Goal: Task Accomplishment & Management: Complete application form

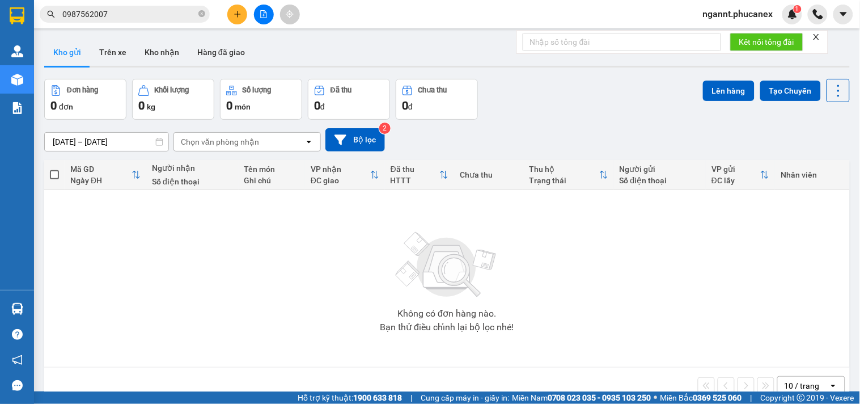
click at [247, 14] on div at bounding box center [263, 15] width 85 height 20
click at [243, 15] on button at bounding box center [237, 15] width 20 height 20
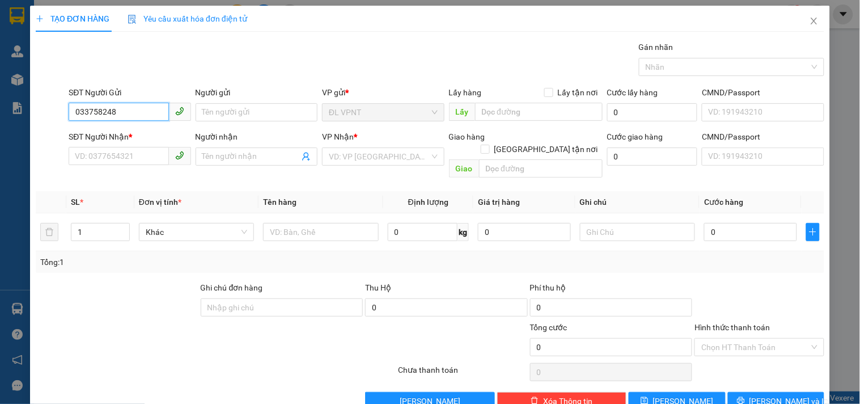
click at [92, 108] on input "033758248" at bounding box center [119, 112] width 100 height 18
click at [88, 114] on input "033758248" at bounding box center [119, 112] width 100 height 18
click at [100, 111] on input "033758248" at bounding box center [119, 112] width 100 height 18
click at [115, 113] on input "033758248" at bounding box center [119, 112] width 100 height 18
click at [101, 112] on input "033758248" at bounding box center [119, 112] width 100 height 18
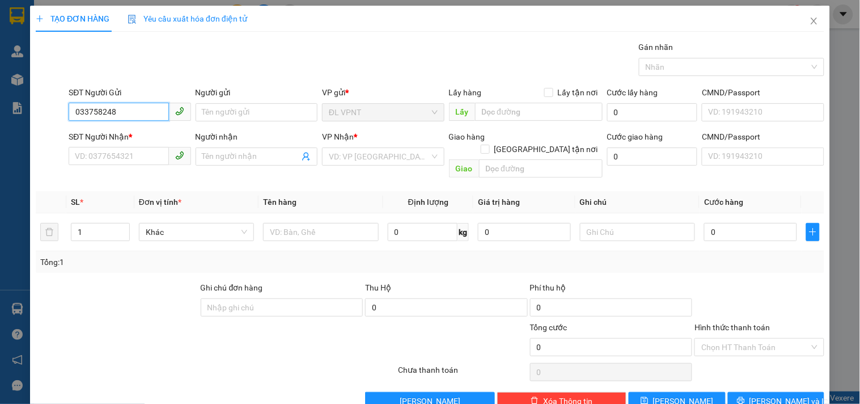
click at [87, 111] on input "033758248" at bounding box center [119, 112] width 100 height 18
click at [91, 115] on input "0333758248" at bounding box center [119, 112] width 100 height 18
click at [104, 115] on input "0333758248" at bounding box center [119, 112] width 100 height 18
drag, startPoint x: 124, startPoint y: 113, endPoint x: 7, endPoint y: 102, distance: 117.3
click at [10, 104] on div "TẠO ĐƠN HÀNG Yêu cầu xuất hóa đơn điện tử Transit Pickup Surcharge Ids Transit …" at bounding box center [430, 202] width 860 height 404
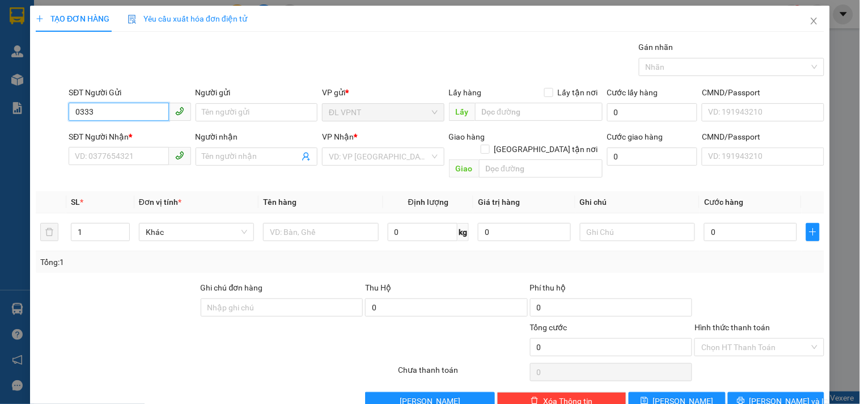
drag, startPoint x: 133, startPoint y: 106, endPoint x: 11, endPoint y: 92, distance: 122.7
click at [13, 98] on div "TẠO ĐƠN HÀNG Yêu cầu xuất hóa đơn điện tử Transit Pickup Surcharge Ids Transit …" at bounding box center [430, 202] width 860 height 404
type input "0333758248"
click at [219, 109] on input "Người gửi" at bounding box center [257, 112] width 122 height 18
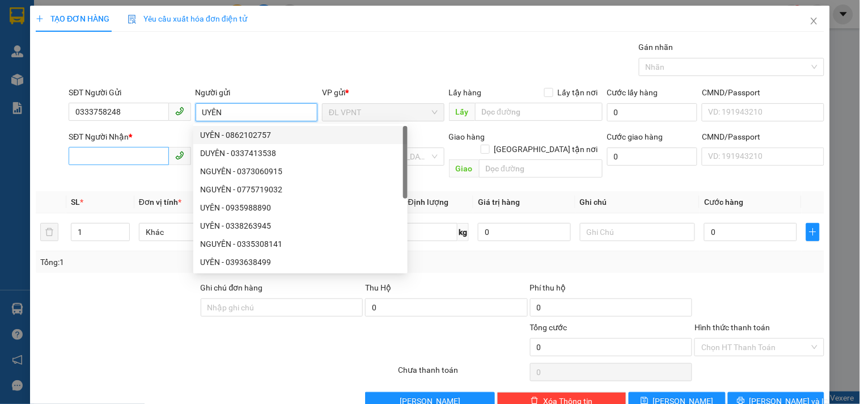
type input "UYÊN"
click at [139, 153] on input "SĐT Người Nhận *" at bounding box center [119, 156] width 100 height 18
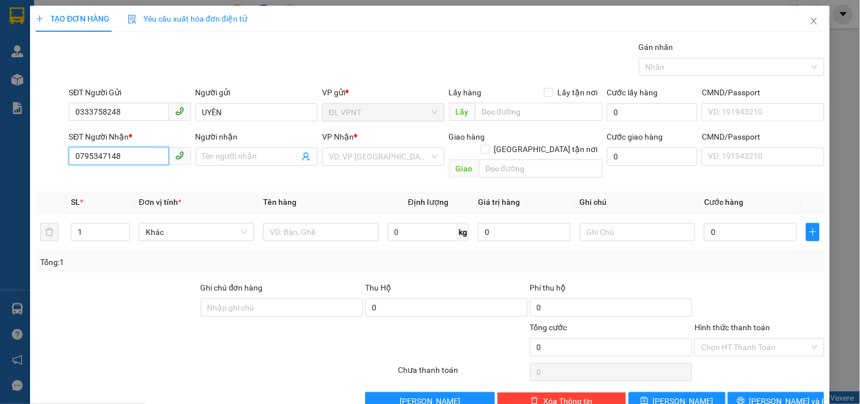
click at [92, 154] on input "0795347148" at bounding box center [119, 156] width 100 height 18
click at [105, 157] on input "0795347148" at bounding box center [119, 156] width 100 height 18
type input "0795347148"
click at [235, 155] on input "Người nhận" at bounding box center [250, 156] width 97 height 12
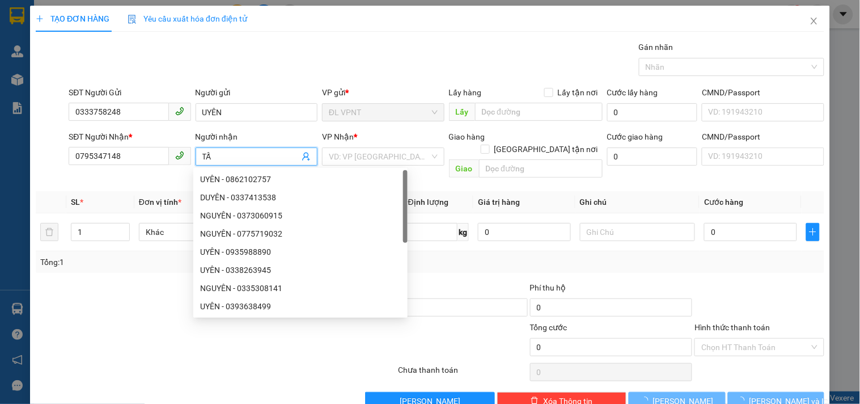
type input "T"
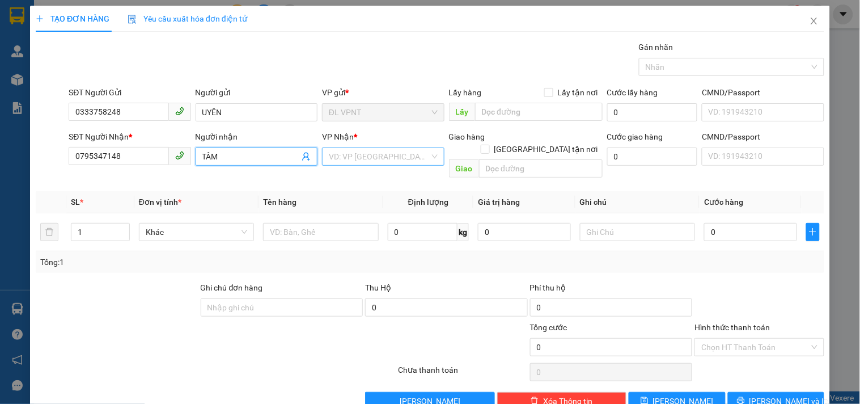
type input "TÂM"
click at [345, 159] on input "search" at bounding box center [379, 156] width 100 height 17
click at [259, 223] on td at bounding box center [321, 232] width 124 height 38
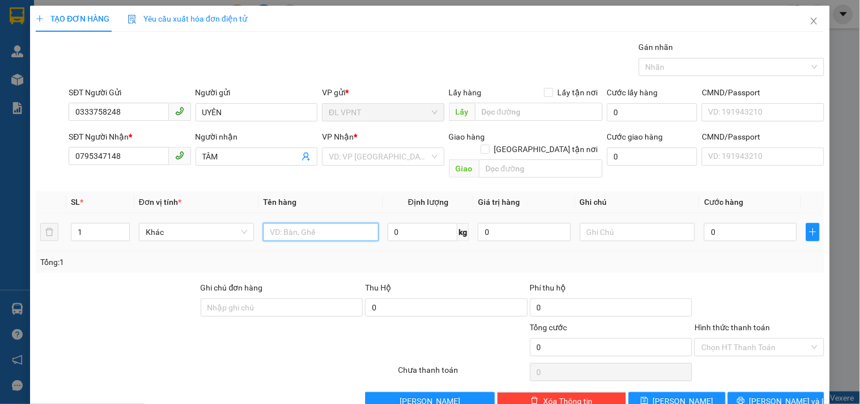
click at [271, 223] on input "text" at bounding box center [320, 232] width 115 height 18
click at [384, 156] on input "search" at bounding box center [379, 156] width 100 height 17
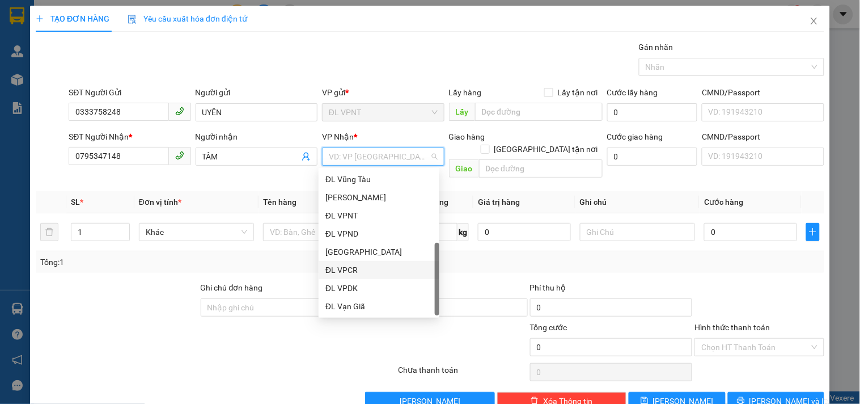
scroll to position [18, 0]
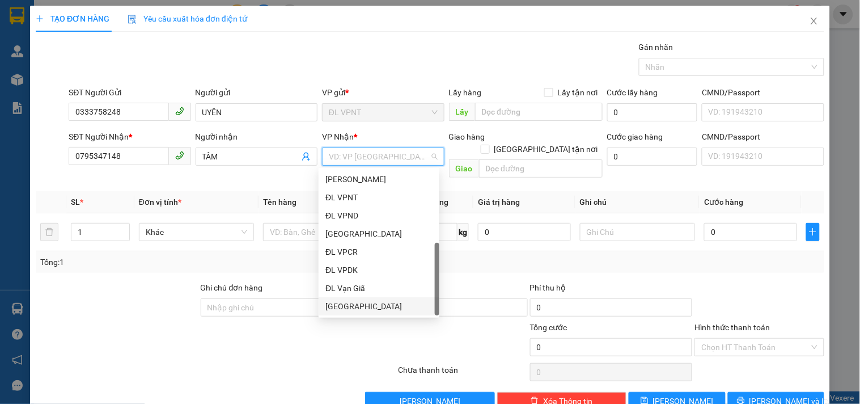
click at [354, 300] on div "[GEOGRAPHIC_DATA]" at bounding box center [378, 306] width 107 height 12
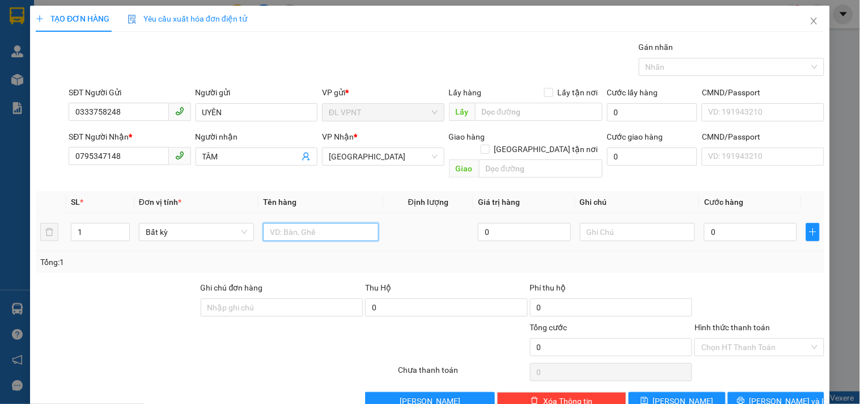
click at [316, 224] on input "text" at bounding box center [320, 232] width 115 height 18
type input "1TX"
click at [726, 223] on input "0" at bounding box center [750, 232] width 93 height 18
type input "4"
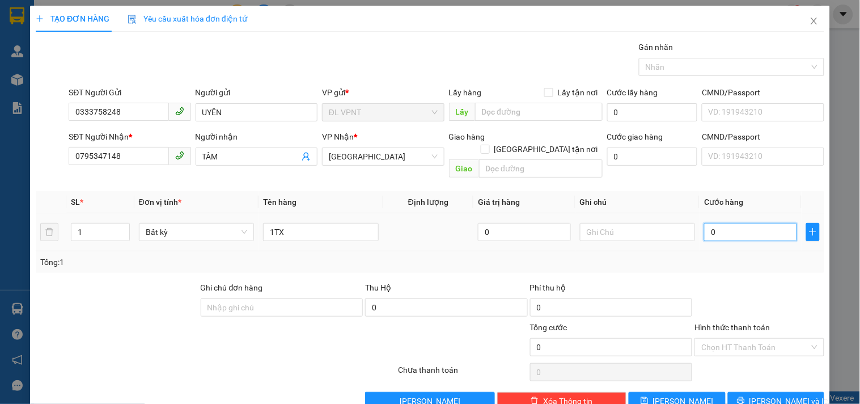
type input "4"
type input "40"
type input "40.000"
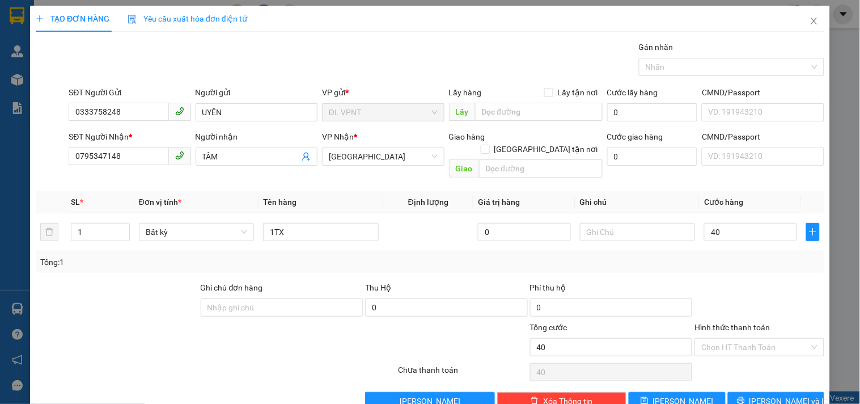
type input "40.000"
drag, startPoint x: 779, startPoint y: 299, endPoint x: 768, endPoint y: 309, distance: 14.9
click at [778, 299] on div at bounding box center [759, 301] width 132 height 40
drag, startPoint x: 722, startPoint y: 336, endPoint x: 722, endPoint y: 325, distance: 10.8
click at [723, 338] on input "Hình thức thanh toán" at bounding box center [755, 346] width 108 height 17
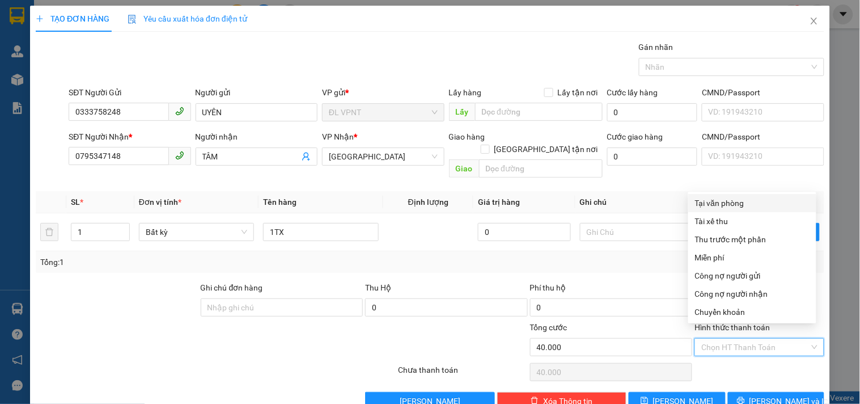
click at [722, 202] on div "Tại văn phòng" at bounding box center [752, 203] width 115 height 12
type input "0"
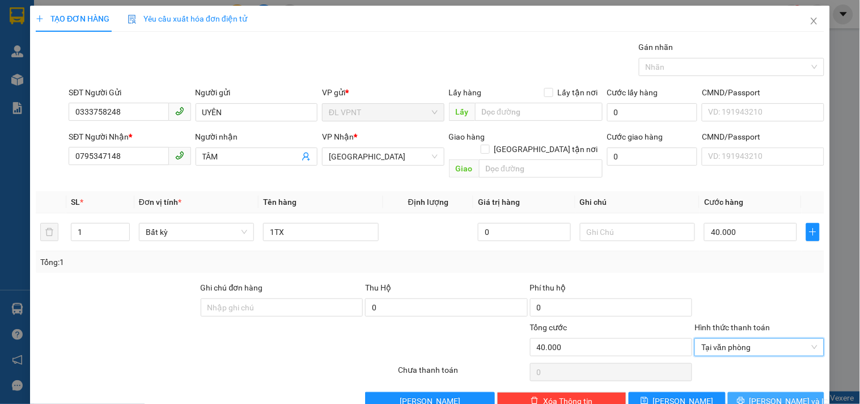
click at [757, 395] on span "[PERSON_NAME] và In" at bounding box center [789, 401] width 79 height 12
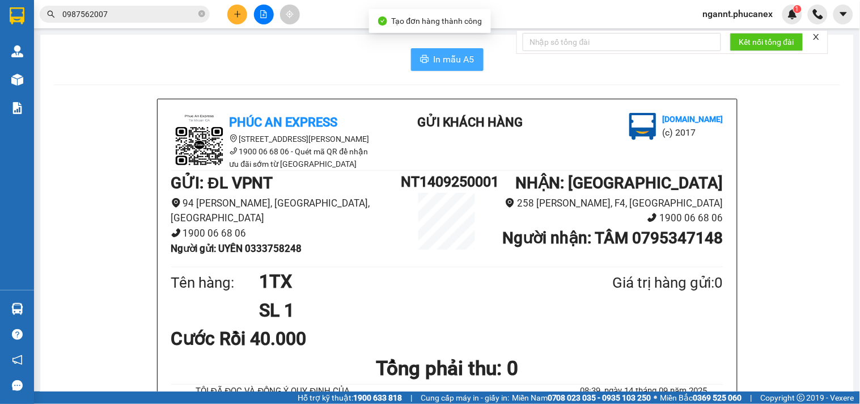
click at [462, 70] on button "In mẫu A5" at bounding box center [447, 59] width 73 height 23
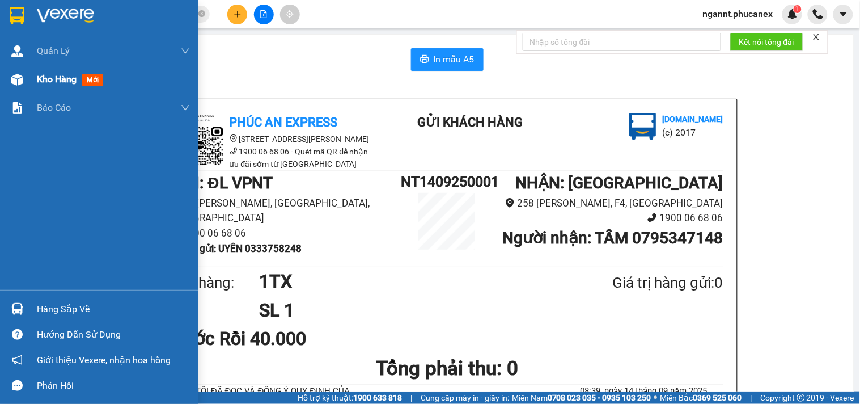
click at [29, 78] on div "Kho hàng mới" at bounding box center [99, 79] width 198 height 28
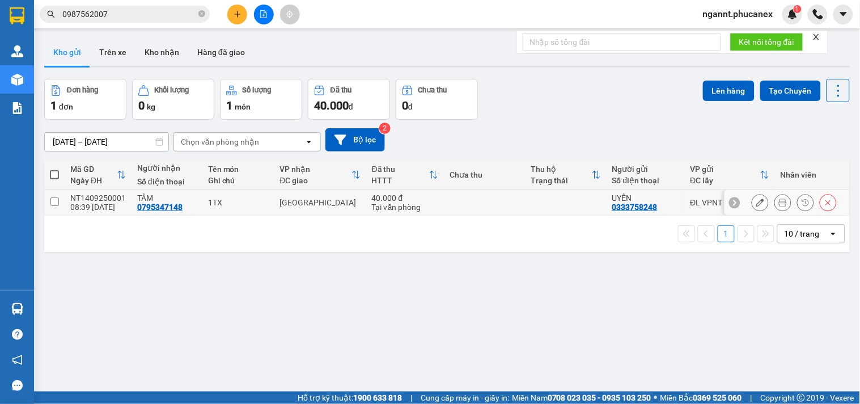
click at [824, 200] on icon at bounding box center [828, 202] width 8 height 8
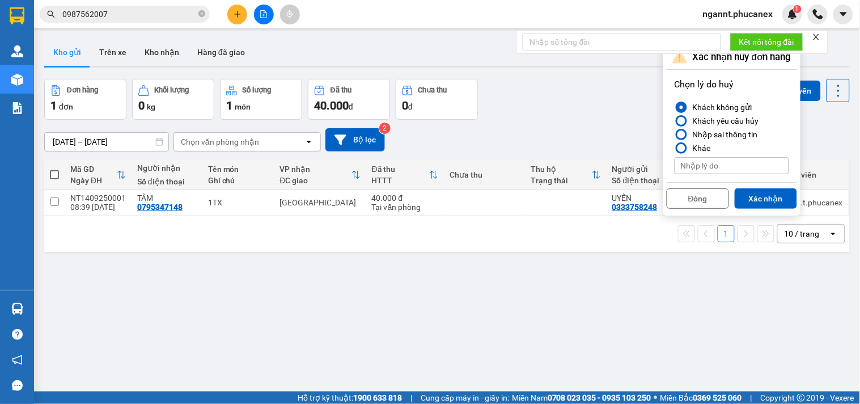
click at [745, 183] on div "Đóng Xác nhận" at bounding box center [732, 197] width 130 height 30
click at [749, 189] on button "Xác nhận" at bounding box center [766, 198] width 62 height 20
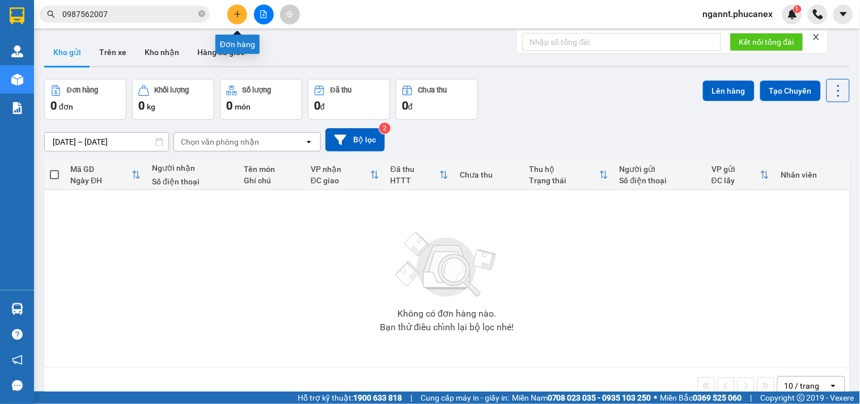
click at [234, 11] on icon "plus" at bounding box center [238, 14] width 8 height 8
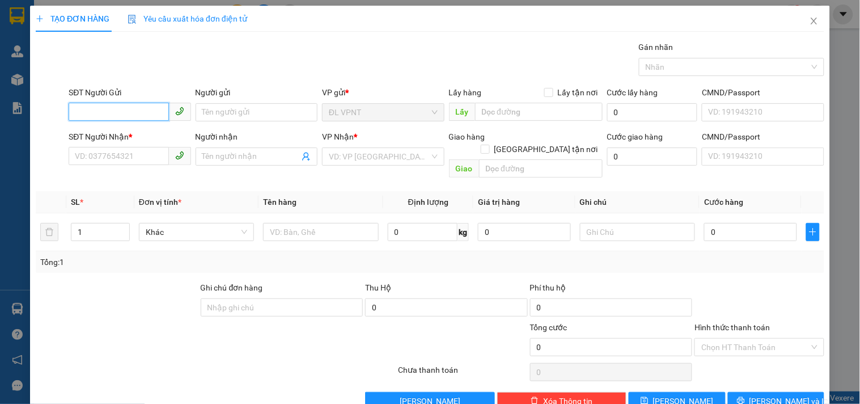
click at [150, 113] on input "SĐT Người Gửi" at bounding box center [119, 112] width 100 height 18
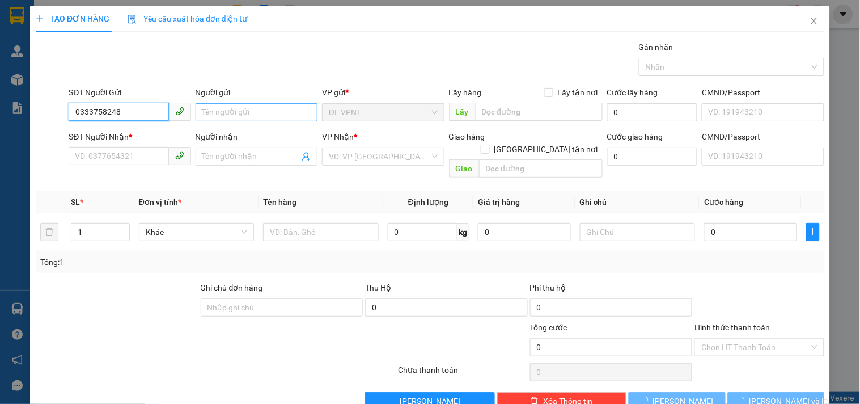
type input "0333758248"
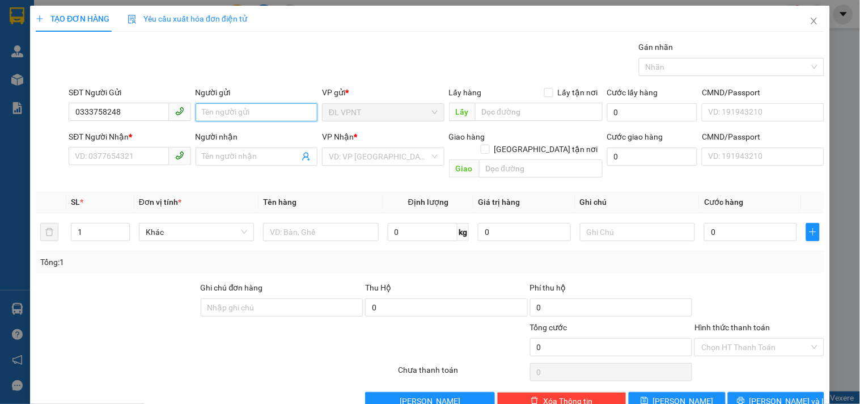
click at [208, 112] on input "Người gửi" at bounding box center [257, 112] width 122 height 18
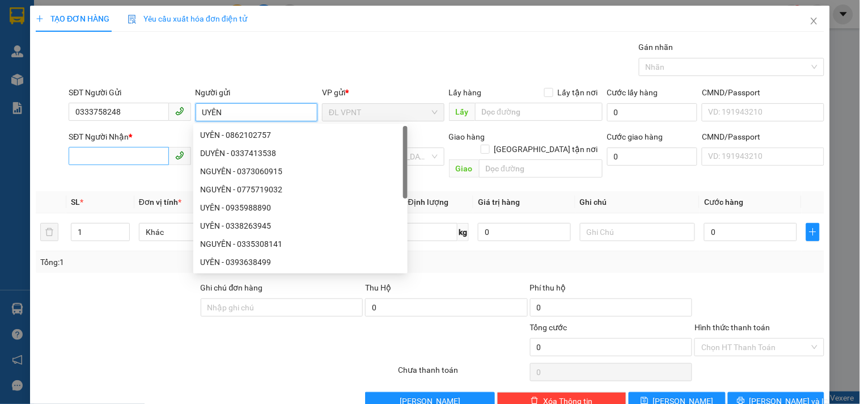
type input "UYÊN"
click at [134, 156] on input "SĐT Người Nhận *" at bounding box center [119, 156] width 100 height 18
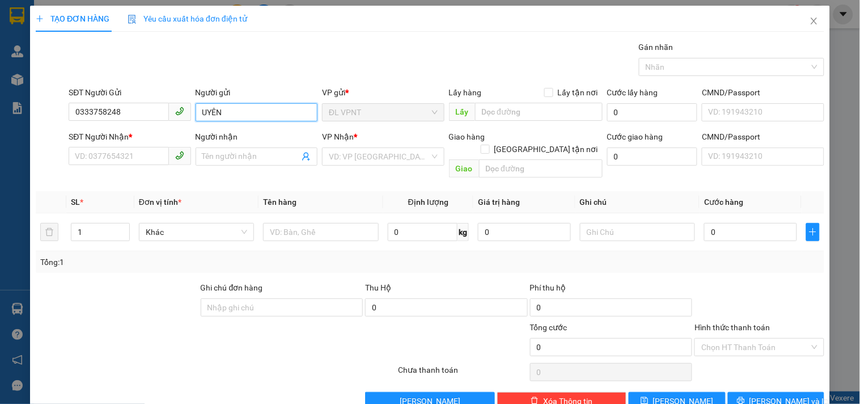
click at [228, 113] on input "UYÊN" at bounding box center [257, 112] width 122 height 18
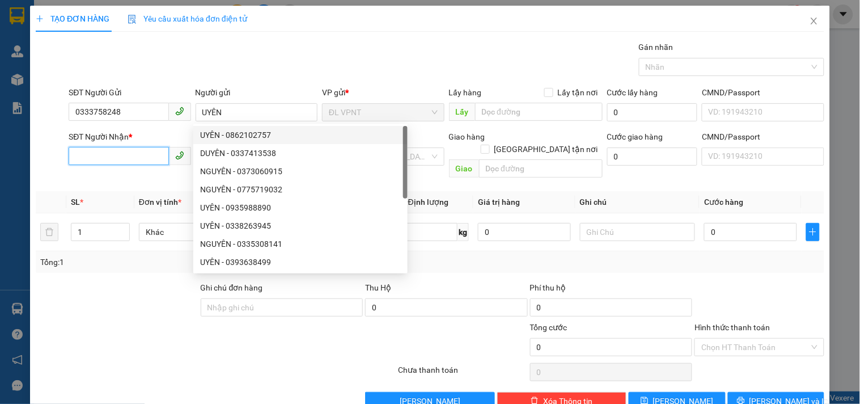
click at [120, 154] on input "SĐT Người Nhận *" at bounding box center [119, 156] width 100 height 18
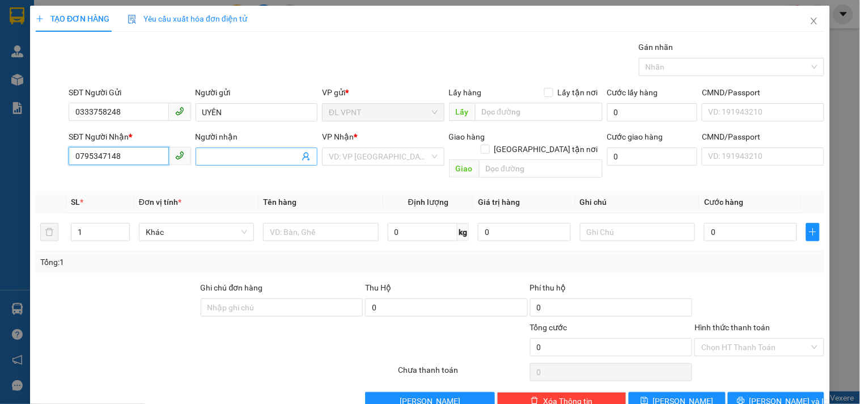
type input "0795347148"
click at [222, 158] on input "Người nhận" at bounding box center [250, 156] width 97 height 12
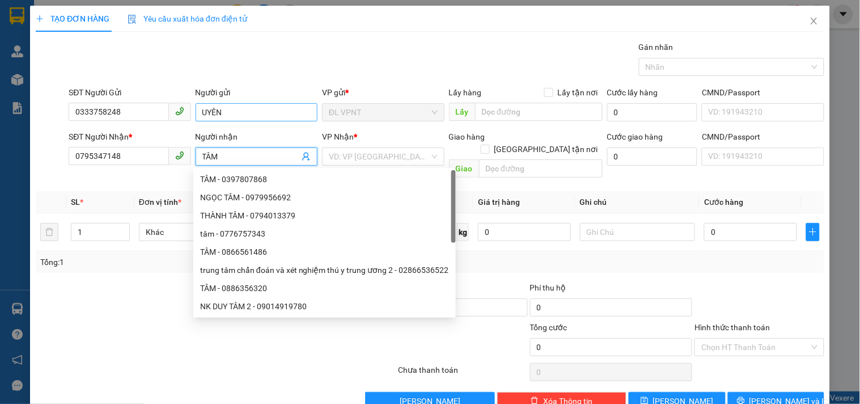
type input "TÂM"
click at [263, 112] on input "UYÊN" at bounding box center [257, 112] width 122 height 18
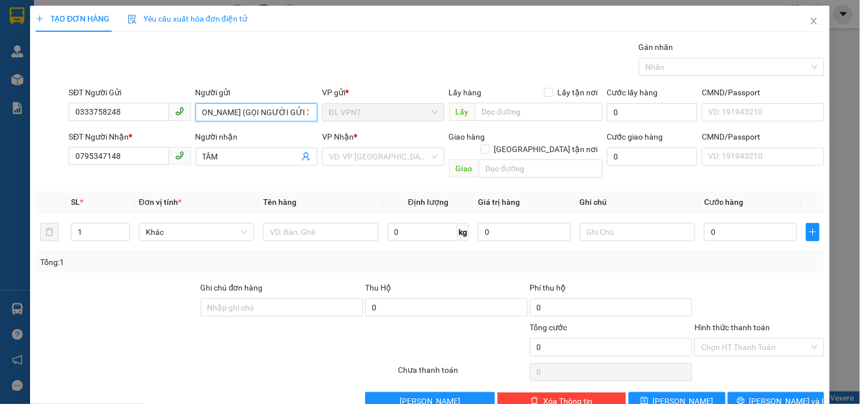
scroll to position [0, 20]
click at [276, 227] on input "text" at bounding box center [320, 232] width 115 height 18
click at [225, 113] on input "[PERSON_NAME] (GỌI NGƯỜI GỬI XÁC NHẬN)" at bounding box center [257, 112] width 122 height 18
click at [287, 111] on input "UYÊN (HÀNG TỚI GỌI NGƯỜI GỬI XÁC NHẬN)" at bounding box center [257, 112] width 122 height 18
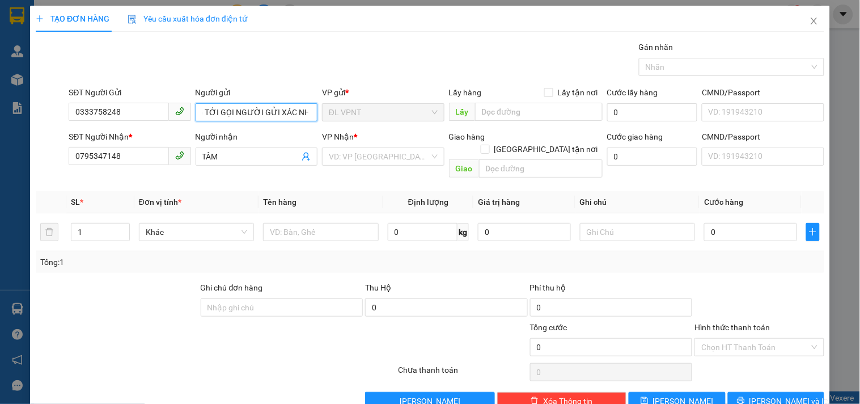
scroll to position [0, 58]
type input "UYÊN (HÀNG TỚI GỌI NGƯỜI GỬI XÁC NHẬN)"
click at [303, 223] on input "text" at bounding box center [320, 232] width 115 height 18
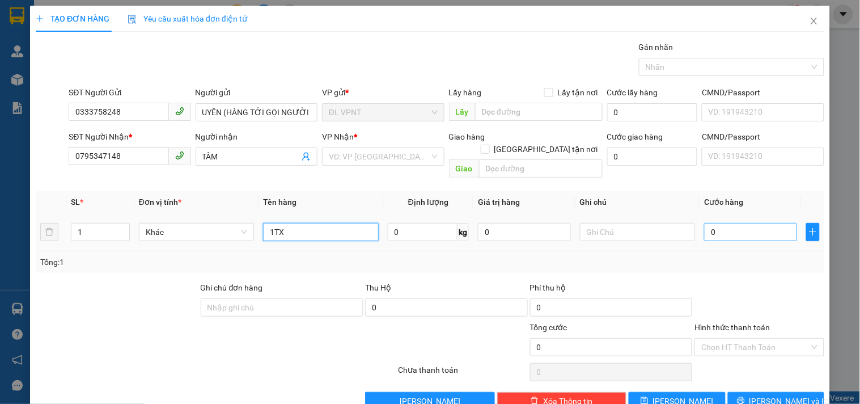
type input "1TX"
click at [714, 223] on input "0" at bounding box center [750, 232] width 93 height 18
type input "4"
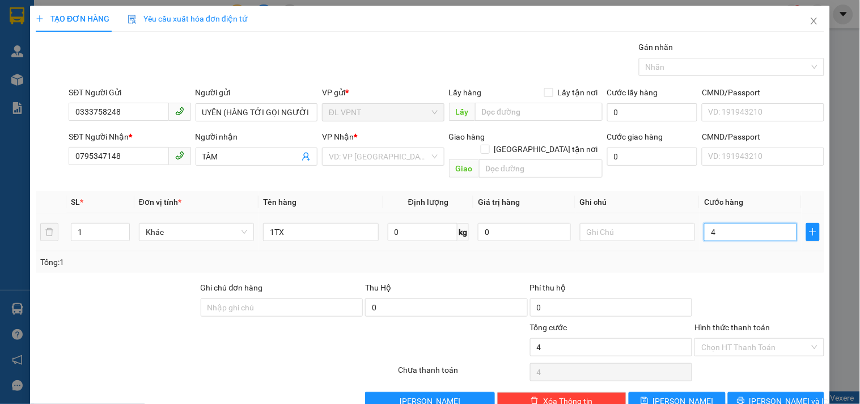
type input "40"
type input "40.000"
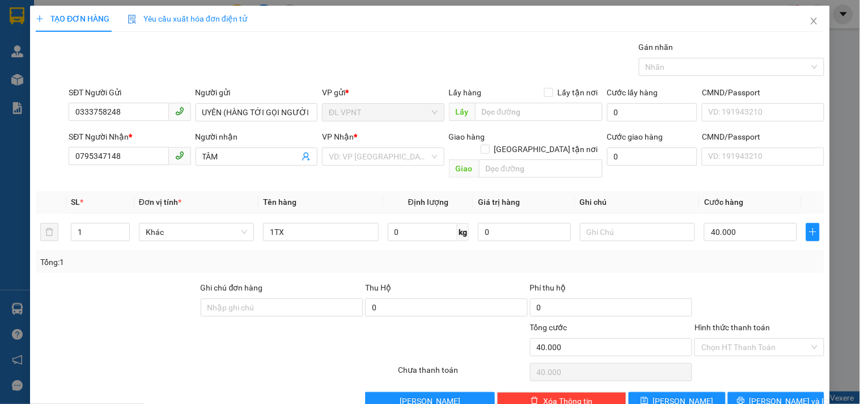
click at [717, 251] on div "Tổng: 1" at bounding box center [430, 262] width 789 height 22
drag, startPoint x: 738, startPoint y: 325, endPoint x: 741, endPoint y: 303, distance: 22.4
click at [738, 323] on div "Hình thức thanh toán Chọn HT Thanh Toán" at bounding box center [759, 341] width 129 height 40
drag, startPoint x: 735, startPoint y: 342, endPoint x: 733, endPoint y: 329, distance: 12.8
click at [734, 342] on input "Hình thức thanh toán" at bounding box center [755, 346] width 108 height 17
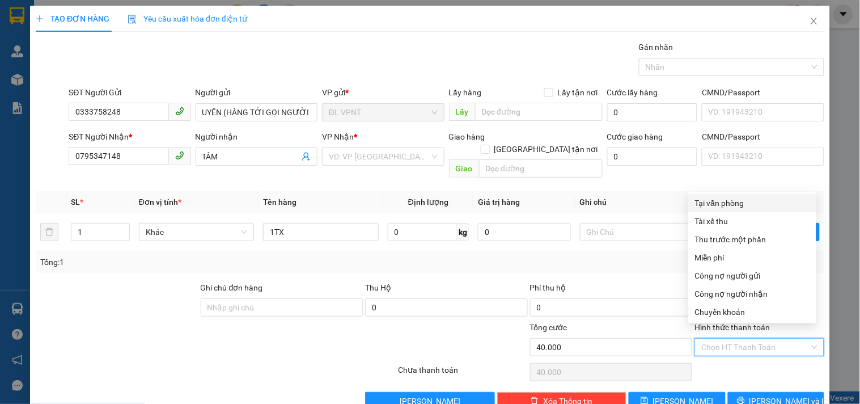
click at [738, 205] on div "Tại văn phòng" at bounding box center [752, 203] width 115 height 12
type input "0"
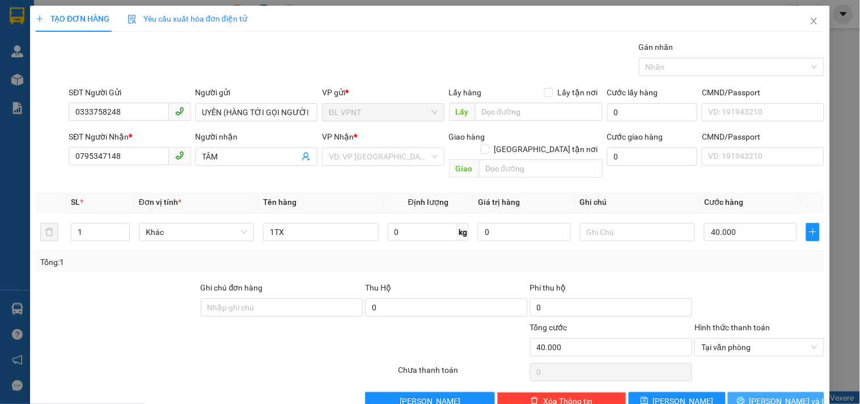
click at [761, 395] on span "[PERSON_NAME] và In" at bounding box center [789, 401] width 79 height 12
click at [373, 157] on input "search" at bounding box center [379, 156] width 100 height 17
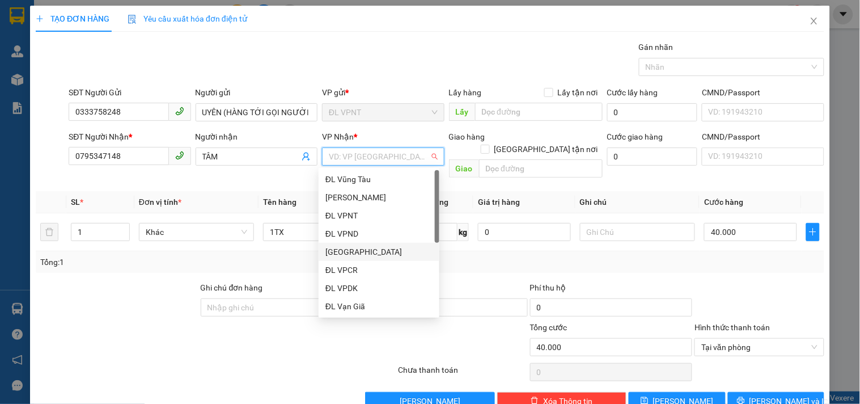
click at [349, 251] on div "[GEOGRAPHIC_DATA]" at bounding box center [378, 252] width 107 height 12
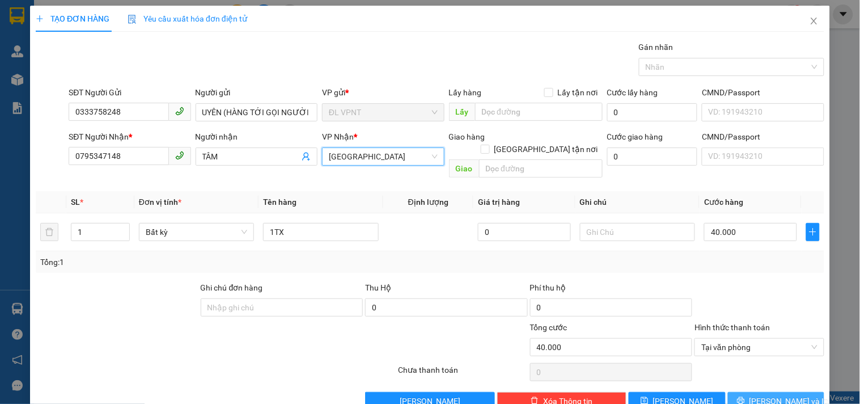
click at [744, 392] on button "[PERSON_NAME] và In" at bounding box center [776, 401] width 96 height 18
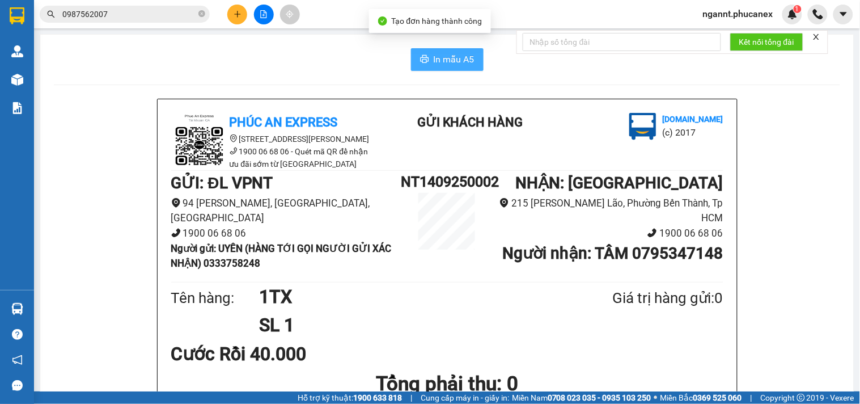
click at [441, 48] on button "In mẫu A5" at bounding box center [447, 59] width 73 height 23
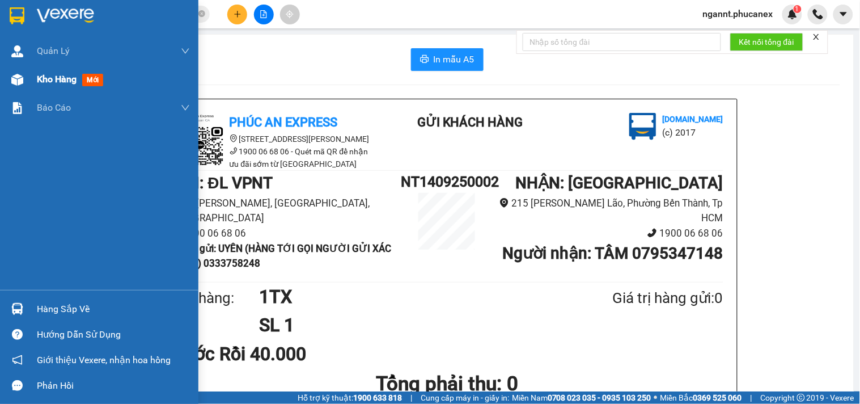
click at [73, 78] on span "Kho hàng" at bounding box center [57, 79] width 40 height 11
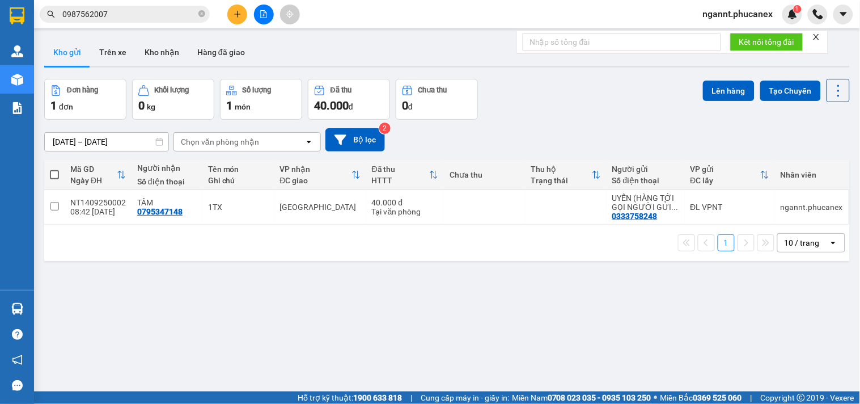
click at [139, 6] on span "0987562007" at bounding box center [125, 14] width 170 height 17
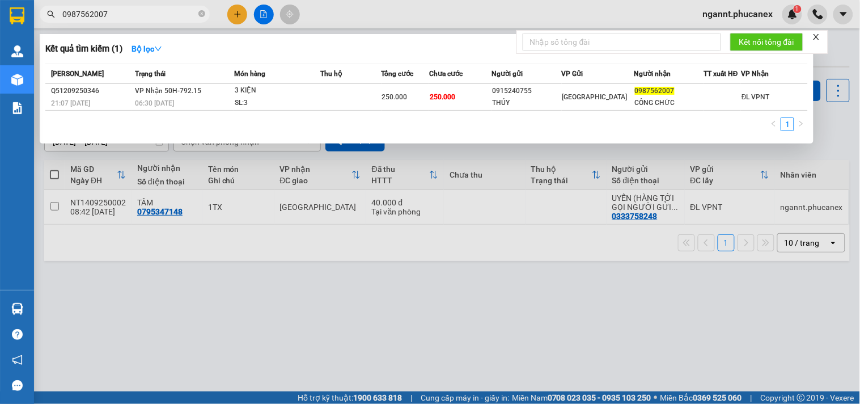
drag, startPoint x: 122, startPoint y: 14, endPoint x: 5, endPoint y: -3, distance: 119.1
click at [5, 0] on html "Kết quả tìm kiếm ( 1 ) Bộ lọc Mã ĐH Trạng thái Món hàng Thu hộ Tổng cước Chưa c…" at bounding box center [430, 202] width 860 height 404
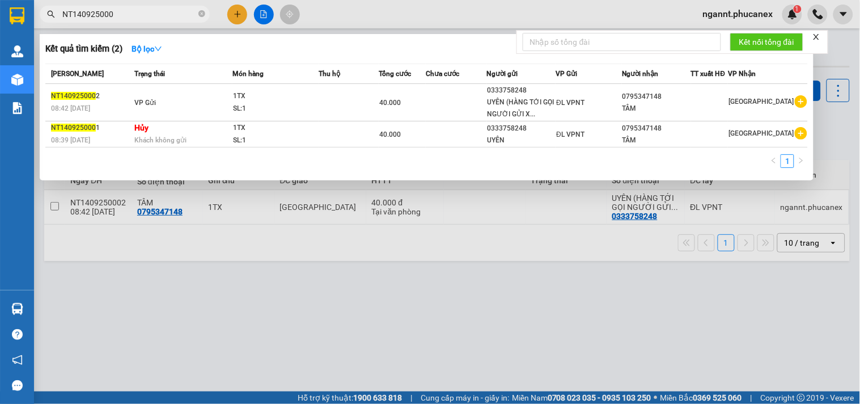
type input "NT140925000"
